Goal: Information Seeking & Learning: Understand process/instructions

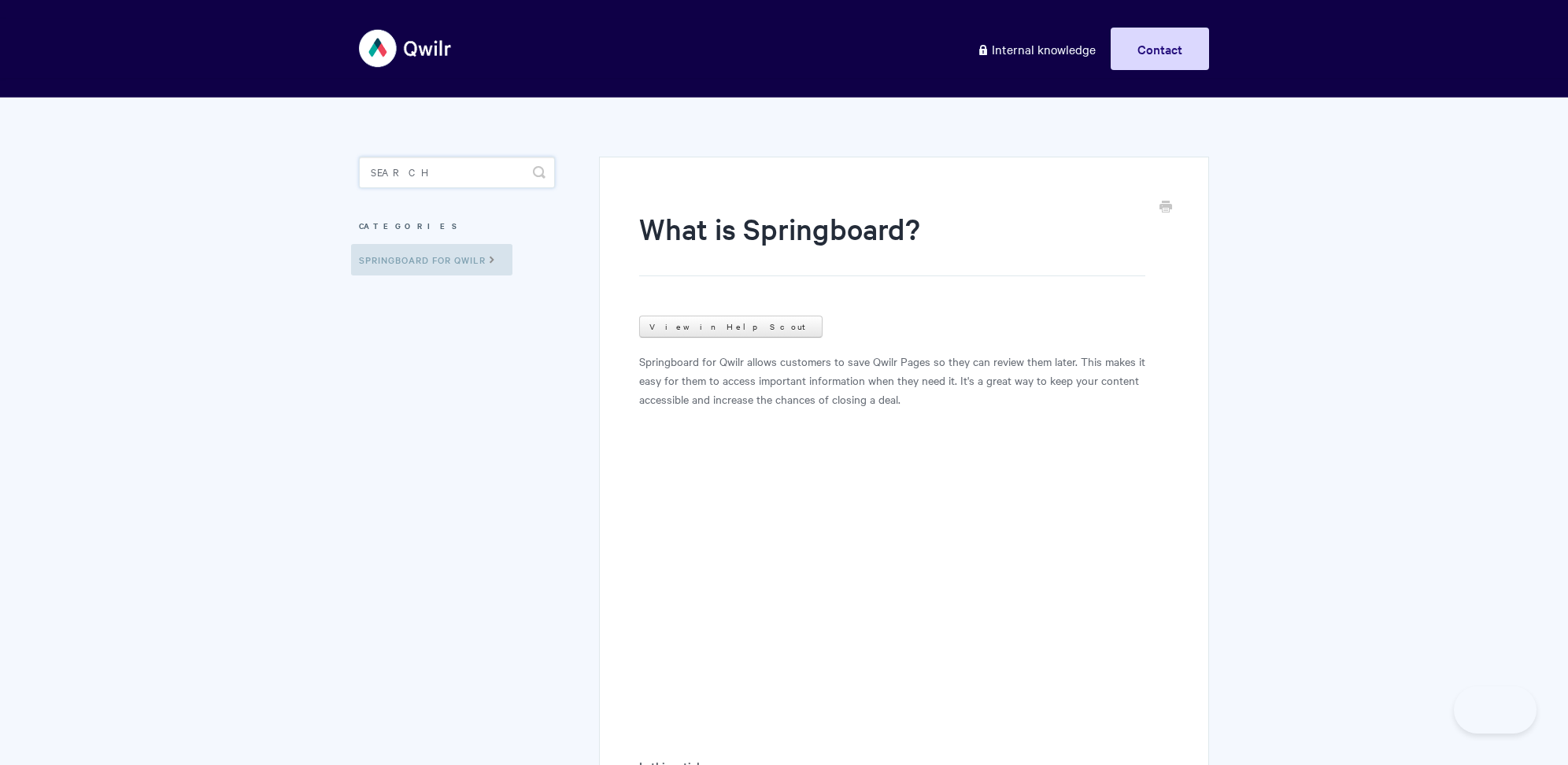
click at [483, 179] on input "Search" at bounding box center [457, 172] width 196 height 31
type input "spacing"
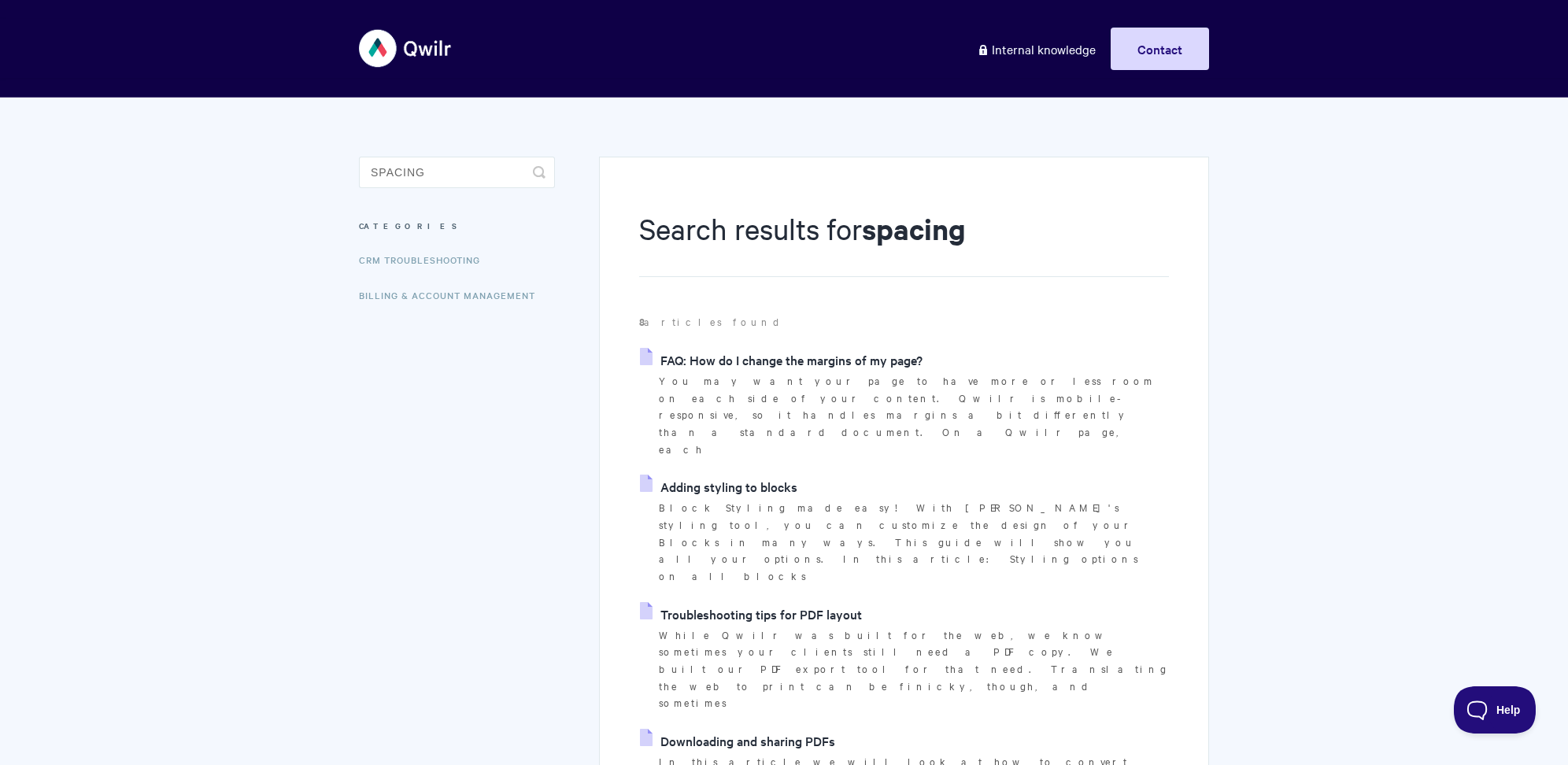
click at [799, 356] on link "FAQ: How do I change the margins of my page?" at bounding box center [781, 360] width 283 height 24
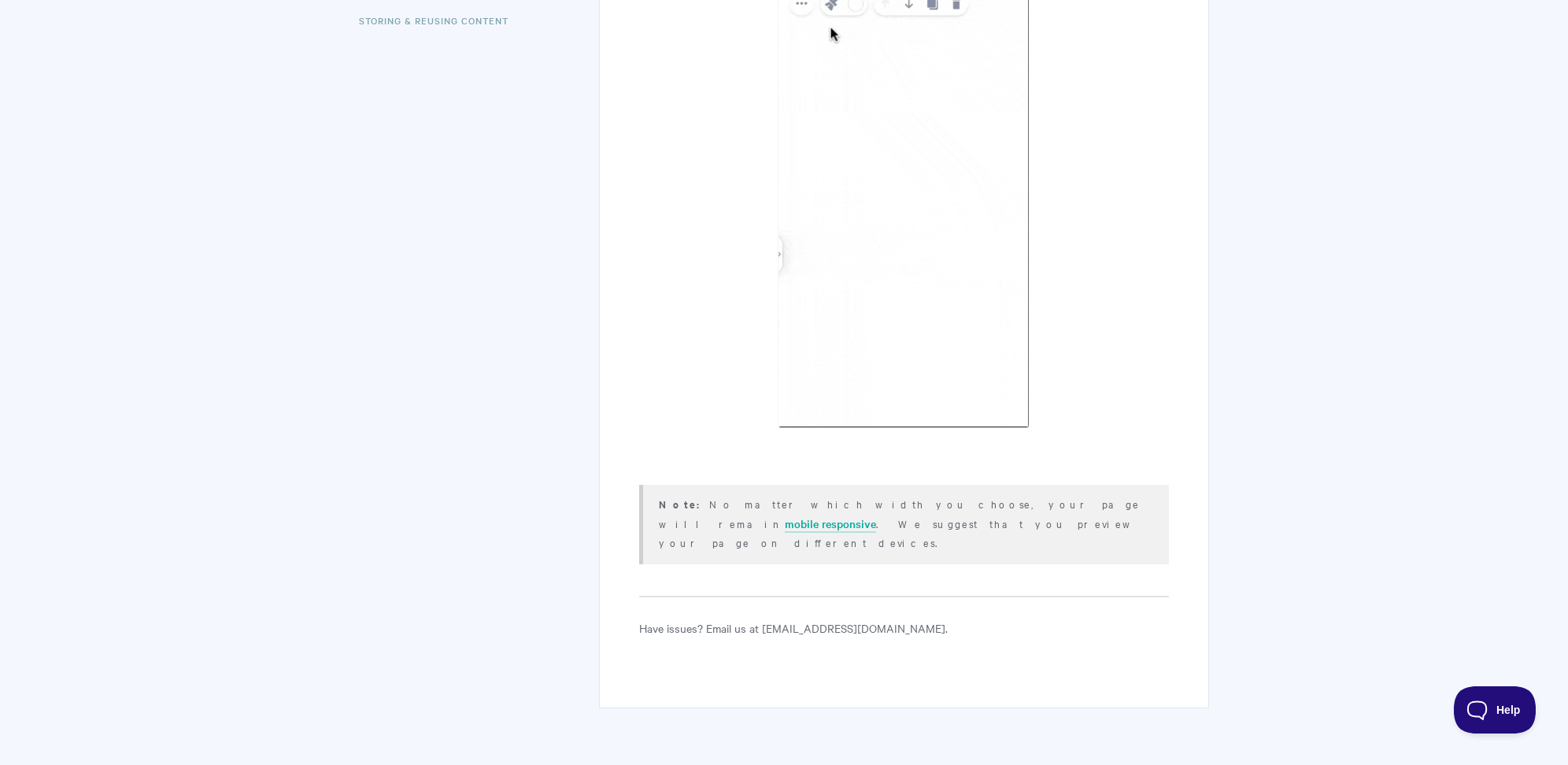
scroll to position [628, 0]
